Goal: Check status: Check status

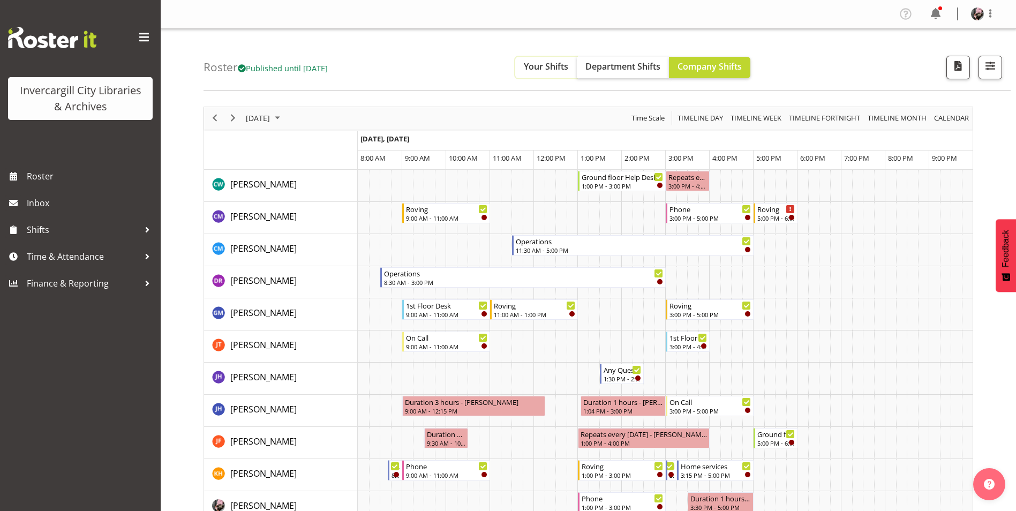
click at [533, 66] on button "Your Shifts" at bounding box center [546, 67] width 62 height 21
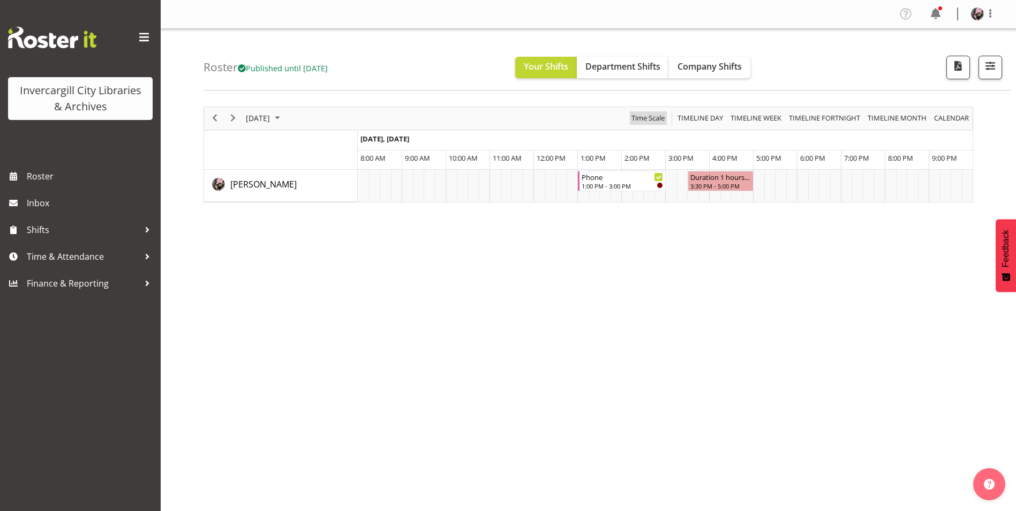
click at [636, 113] on span "Time Scale" at bounding box center [648, 117] width 35 height 13
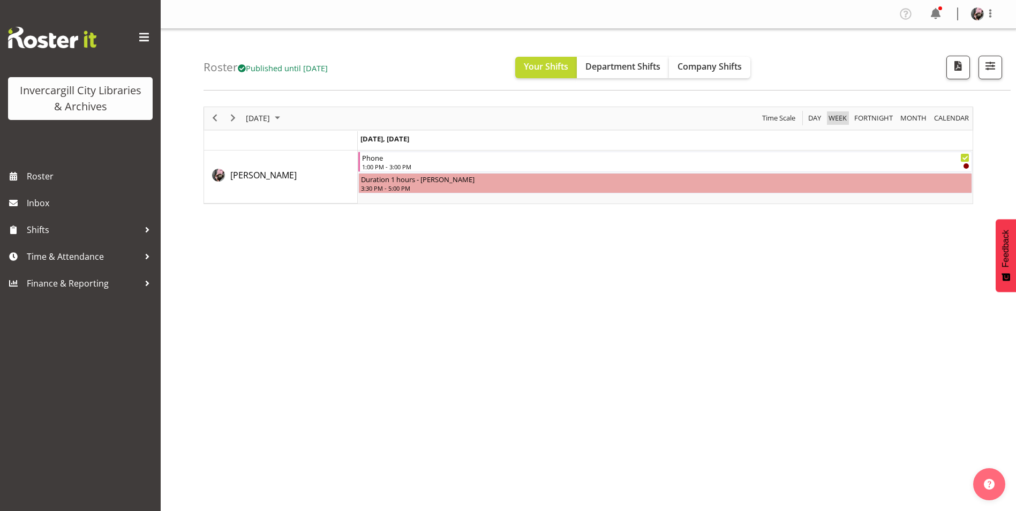
click at [848, 121] on span "Week" at bounding box center [838, 117] width 20 height 13
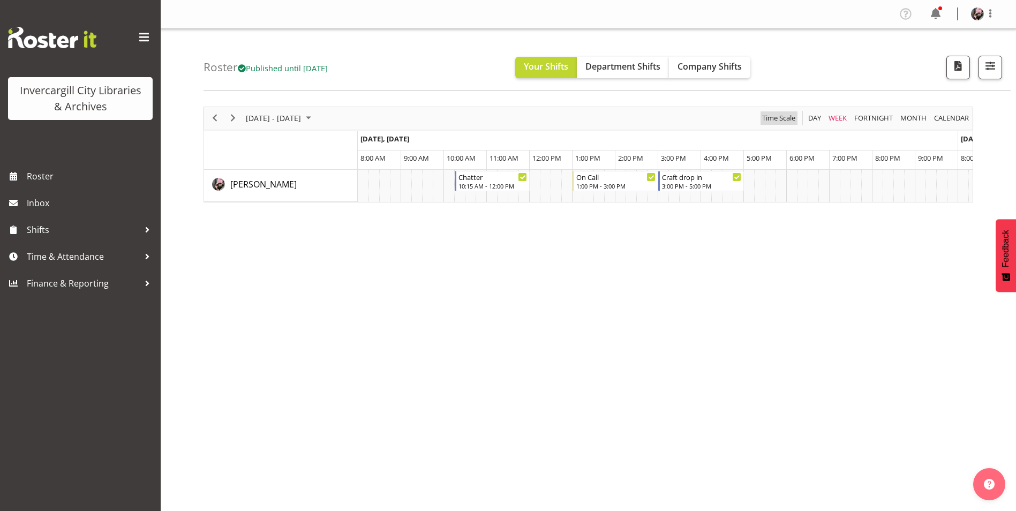
click at [775, 117] on span "Time Scale" at bounding box center [778, 117] width 35 height 13
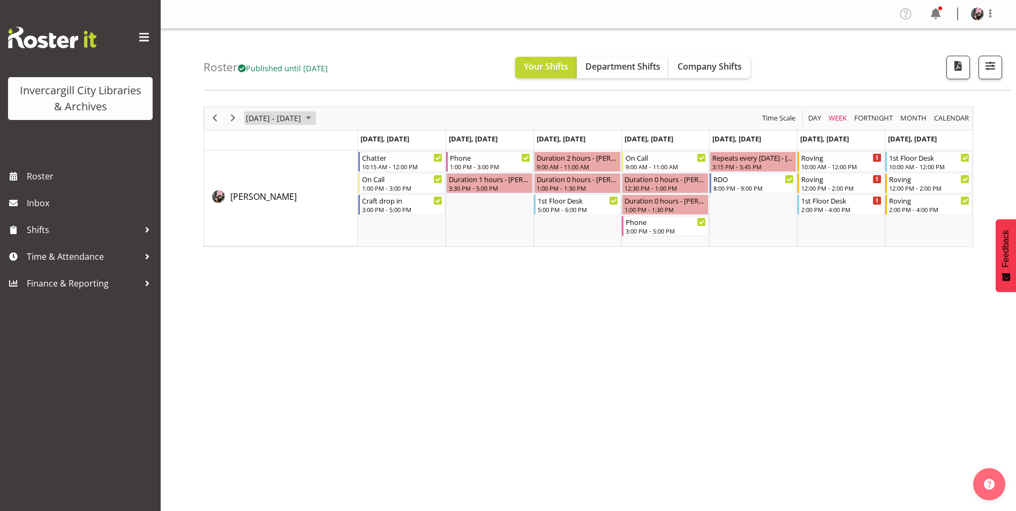
click at [277, 121] on span "[DATE] - [DATE]" at bounding box center [273, 117] width 57 height 13
click at [335, 274] on button "[DATE]" at bounding box center [350, 276] width 36 height 15
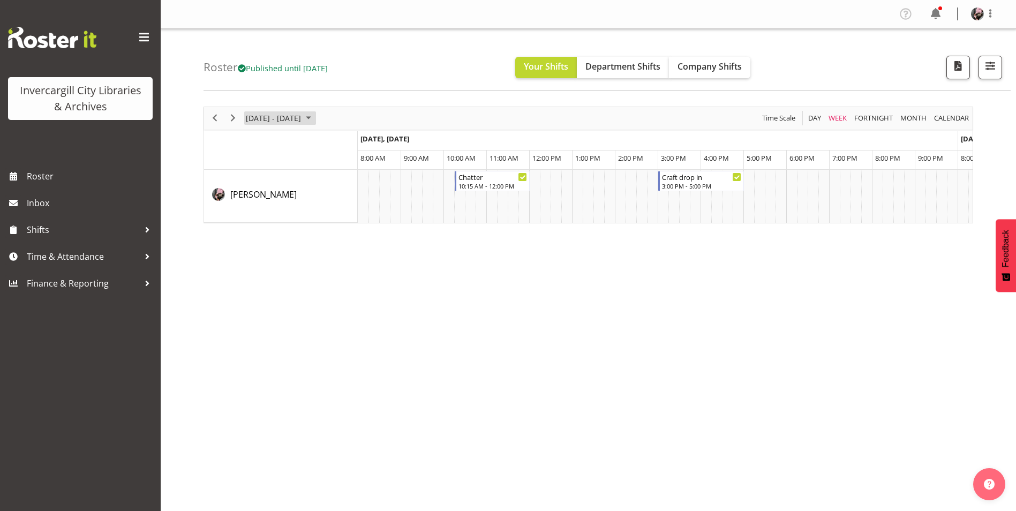
click at [280, 120] on span "[DATE] - [DATE]" at bounding box center [273, 117] width 57 height 13
click at [787, 113] on span "Time Scale" at bounding box center [778, 117] width 35 height 13
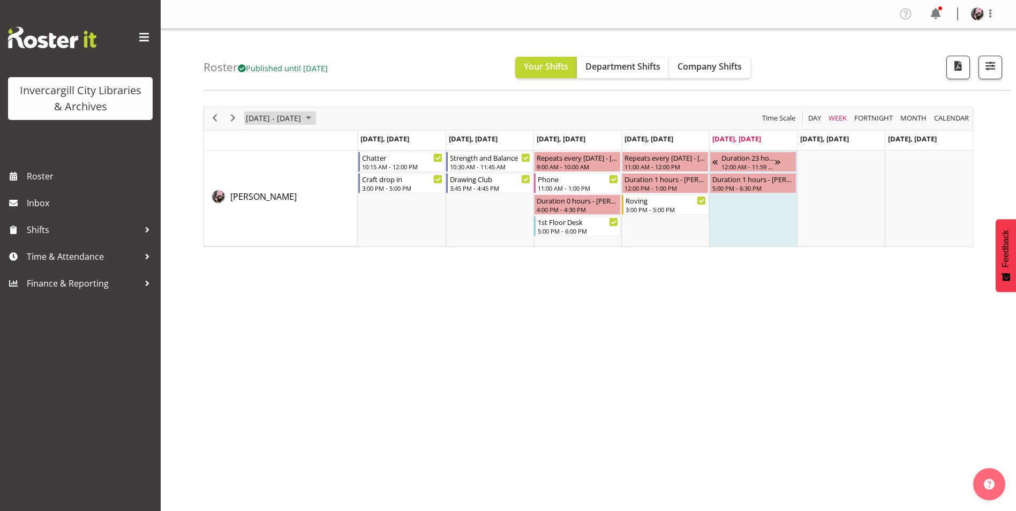
click at [296, 117] on span "[DATE] - [DATE]" at bounding box center [273, 117] width 57 height 13
click at [261, 216] on span "13" at bounding box center [257, 219] width 16 height 16
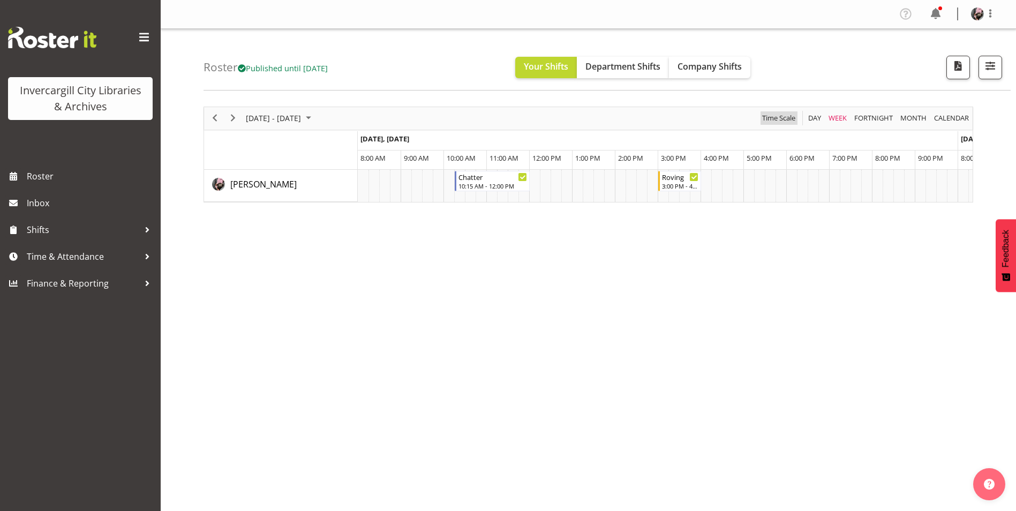
click at [790, 124] on div "Time Scale" at bounding box center [779, 118] width 41 height 23
click at [789, 118] on span "Time Scale" at bounding box center [778, 117] width 35 height 13
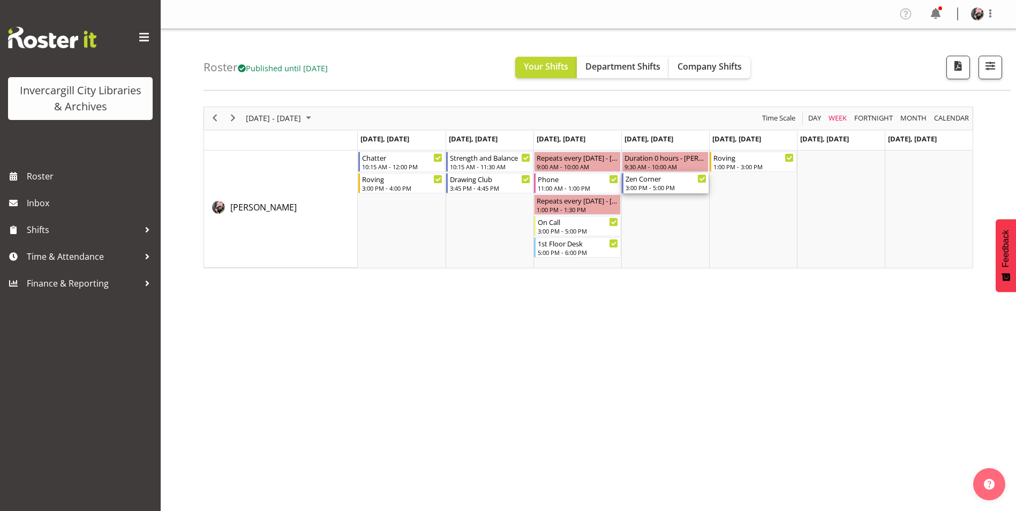
click at [666, 181] on div "Zen Corner" at bounding box center [666, 178] width 81 height 11
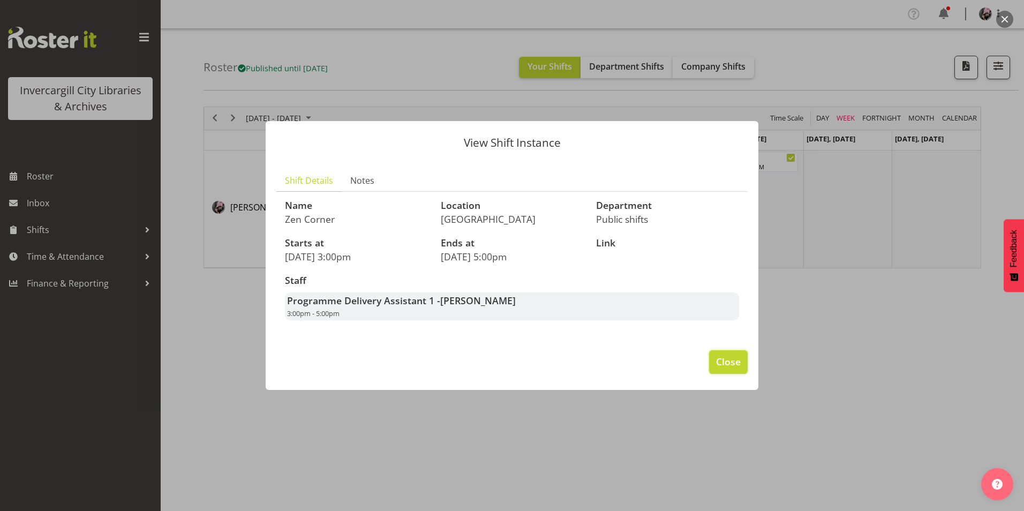
click at [724, 363] on span "Close" at bounding box center [728, 362] width 25 height 14
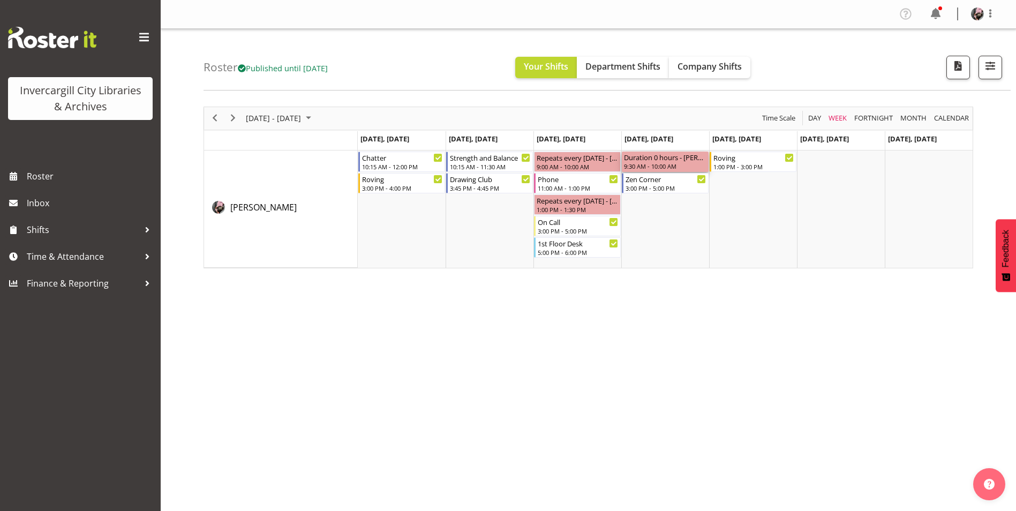
click at [682, 163] on div "9:30 AM - 10:00 AM" at bounding box center [665, 166] width 83 height 9
click at [665, 99] on div "[DATE] - [DATE] [DATE] Day Week Fortnight Month calendar Month Agenda Time Scal…" at bounding box center [610, 313] width 813 height 429
click at [231, 114] on span "Next" at bounding box center [233, 117] width 13 height 13
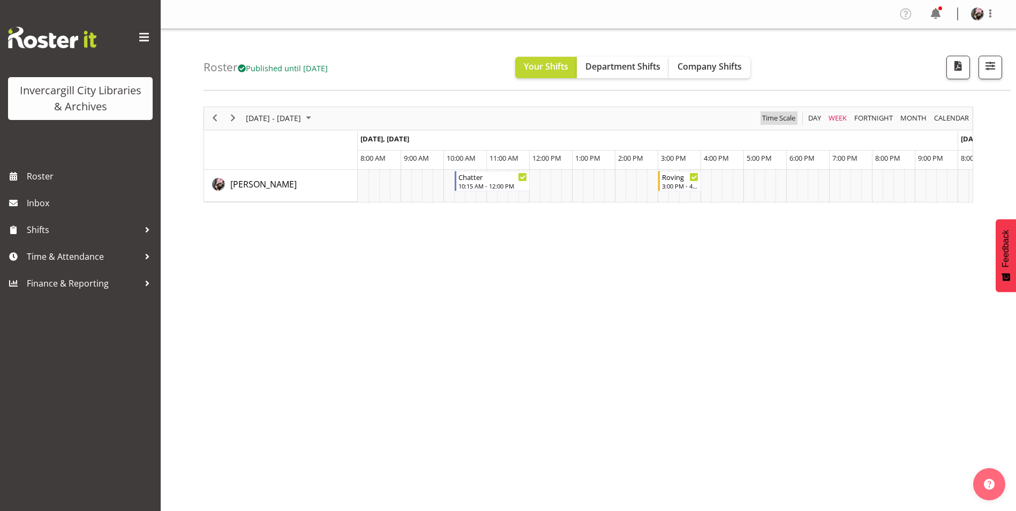
click at [788, 116] on span "Time Scale" at bounding box center [778, 117] width 35 height 13
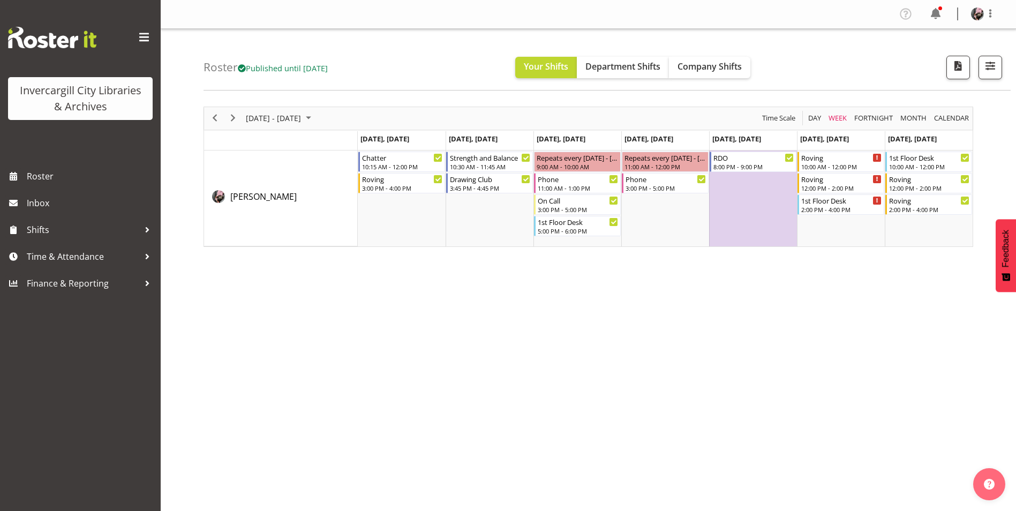
click at [781, 417] on div "[DATE] - [DATE] [DATE] Day Week Fortnight Month calendar Month Agenda Time Scal…" at bounding box center [610, 313] width 813 height 429
click at [798, 285] on div "[DATE] - [DATE] [DATE] Day Week Fortnight Month calendar Month Agenda Time Scal…" at bounding box center [610, 313] width 813 height 429
click at [873, 163] on div "10:00 AM - 12:00 PM" at bounding box center [841, 166] width 81 height 9
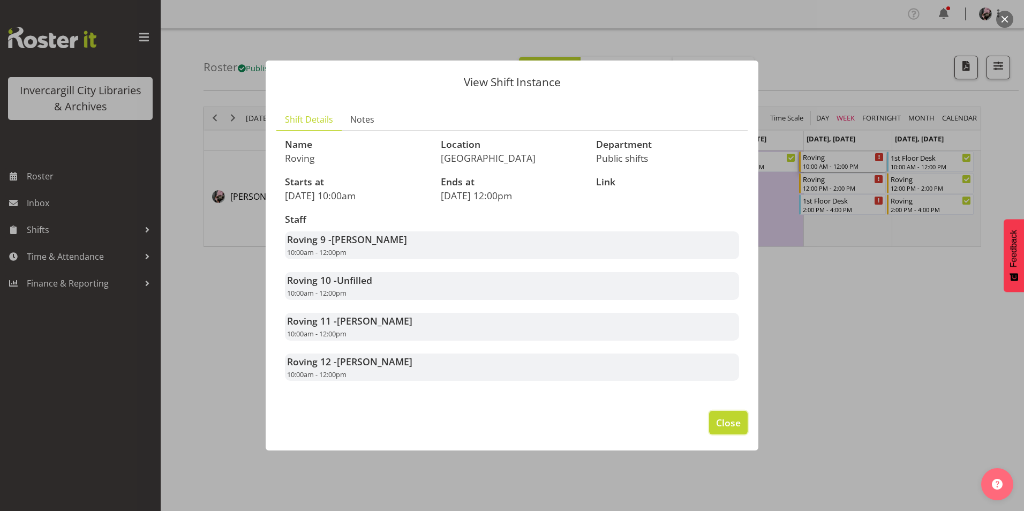
click at [736, 426] on span "Close" at bounding box center [728, 423] width 25 height 14
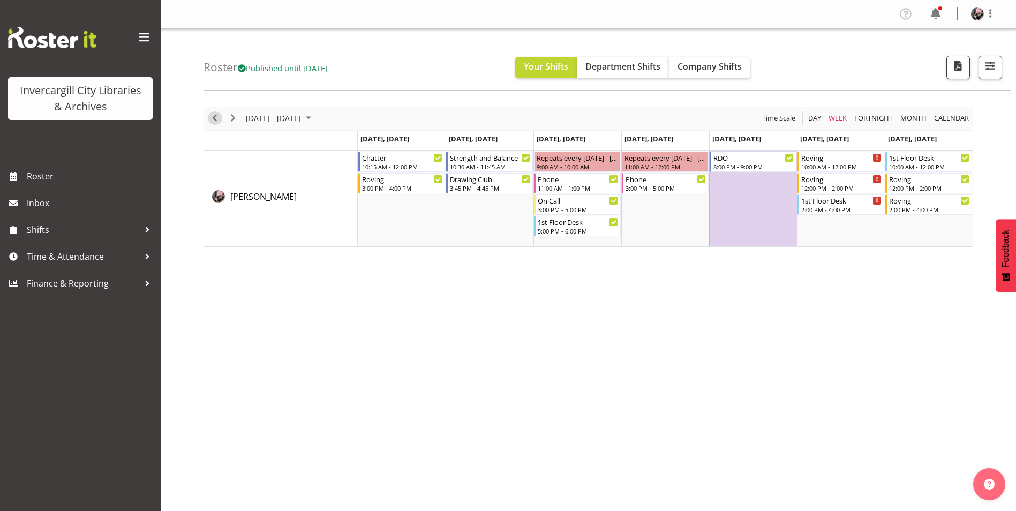
click at [218, 119] on span "Previous" at bounding box center [214, 117] width 13 height 13
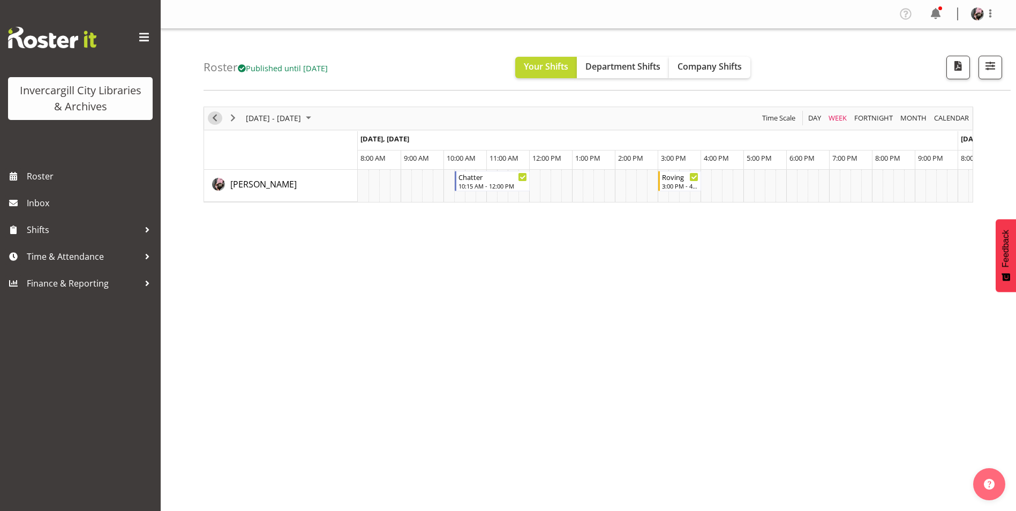
click at [212, 118] on span "Previous" at bounding box center [214, 117] width 13 height 13
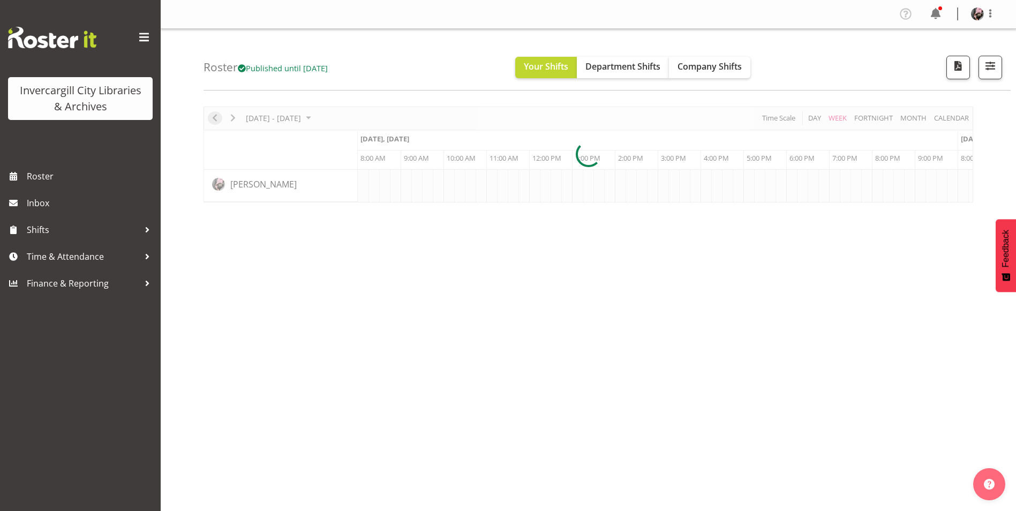
scroll to position [0, 2057]
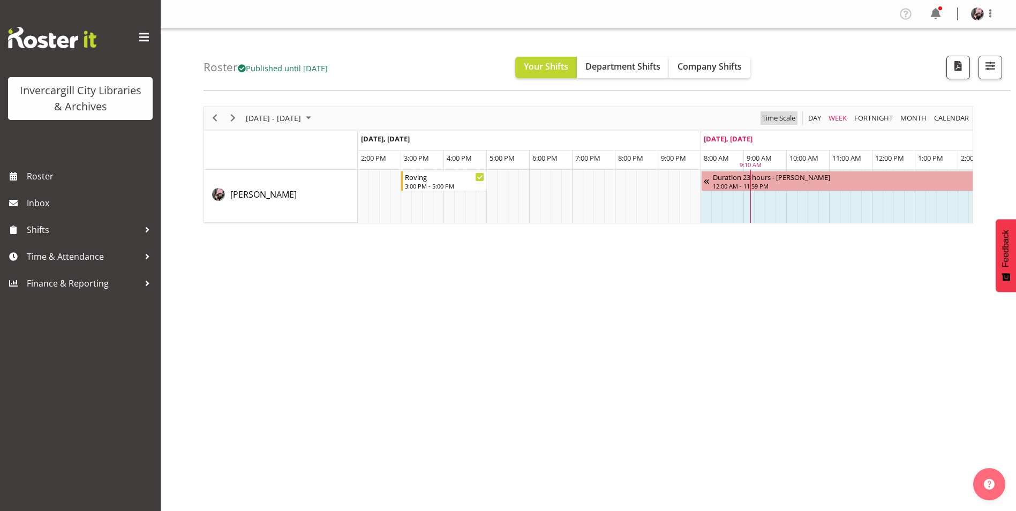
click at [774, 116] on span "Time Scale" at bounding box center [778, 117] width 35 height 13
